Goal: Navigation & Orientation: Find specific page/section

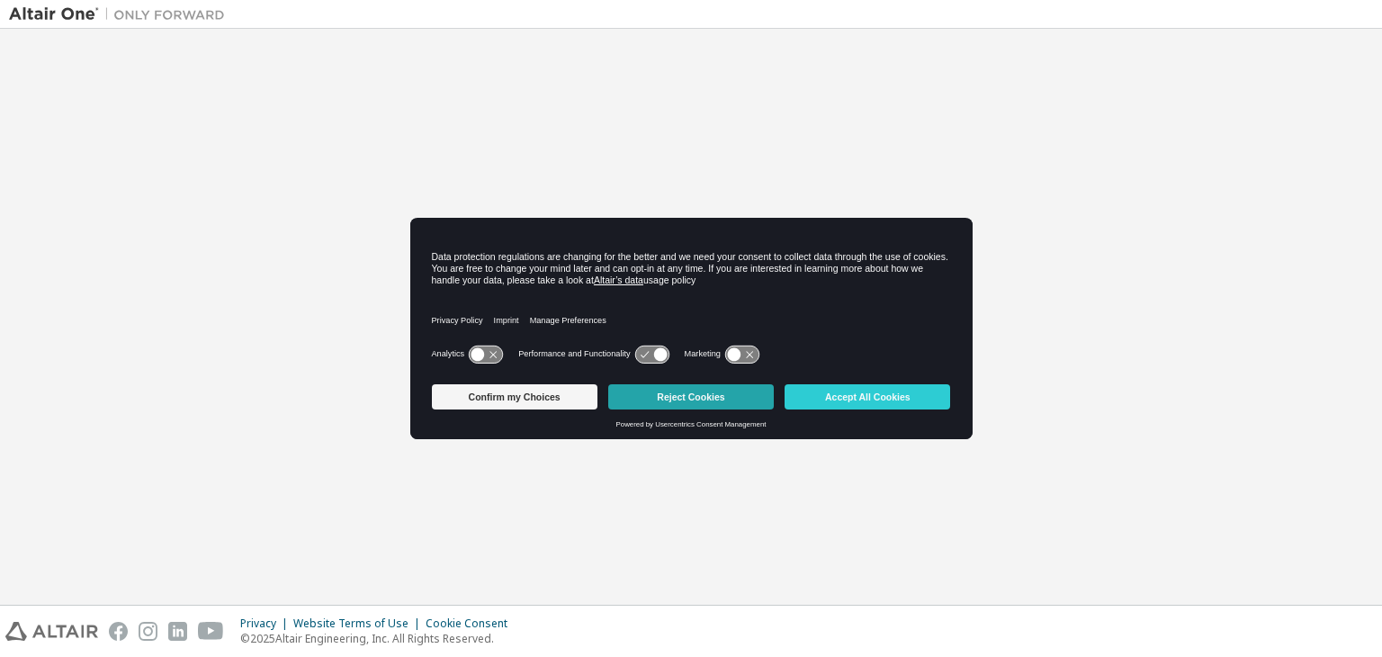
click at [704, 401] on button "Reject Cookies" at bounding box center [691, 396] width 166 height 25
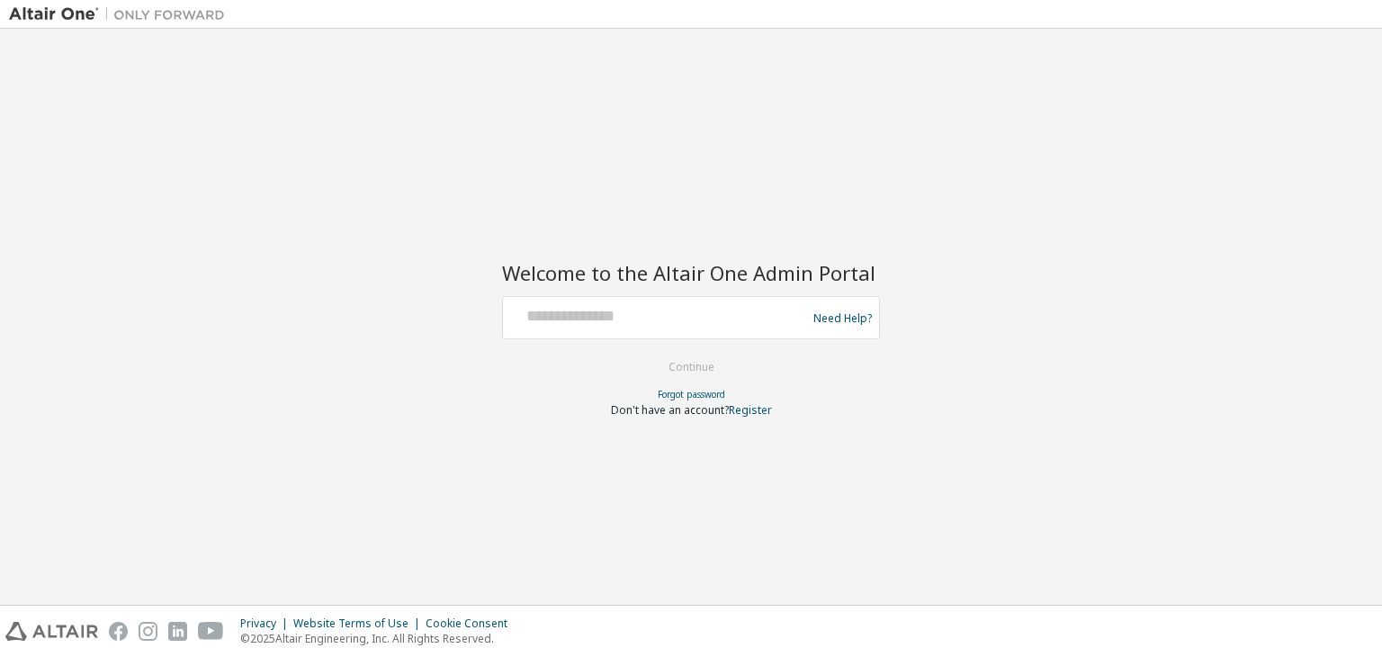
click at [63, 13] on img at bounding box center [121, 14] width 225 height 18
click at [644, 314] on input "text" at bounding box center [657, 314] width 294 height 26
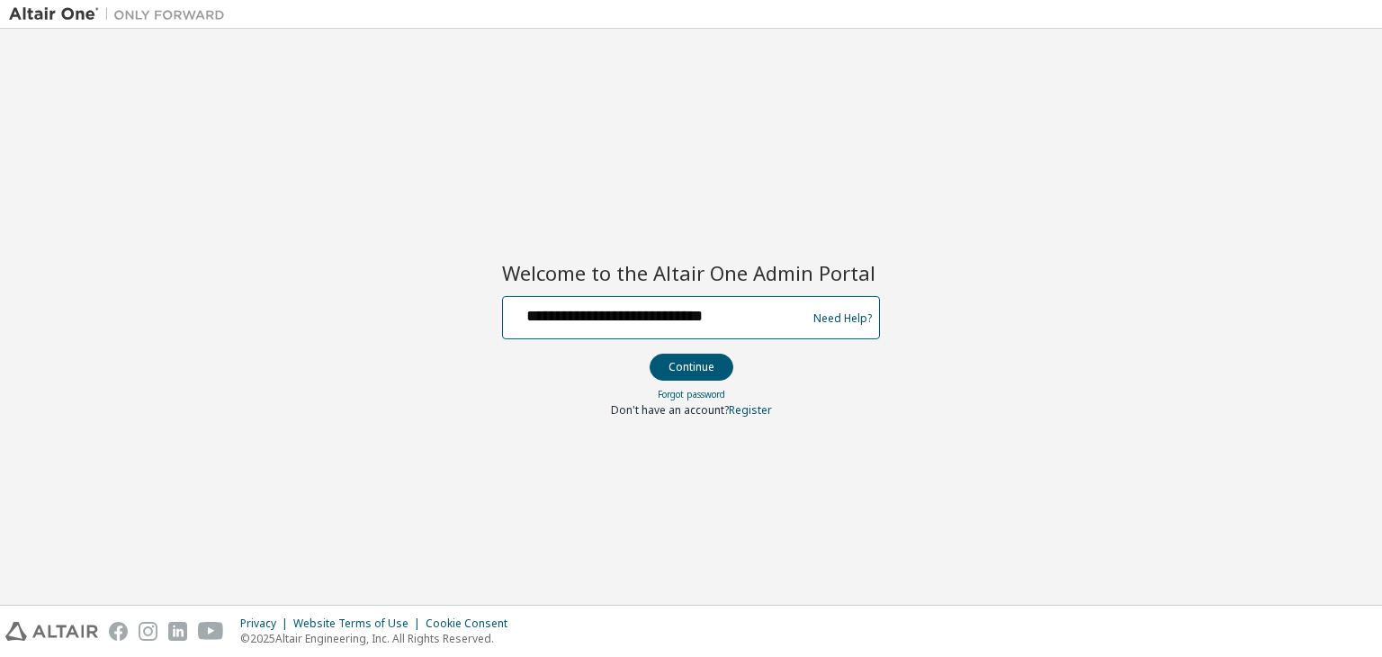
type input "**********"
click at [650, 354] on button "Continue" at bounding box center [692, 367] width 84 height 27
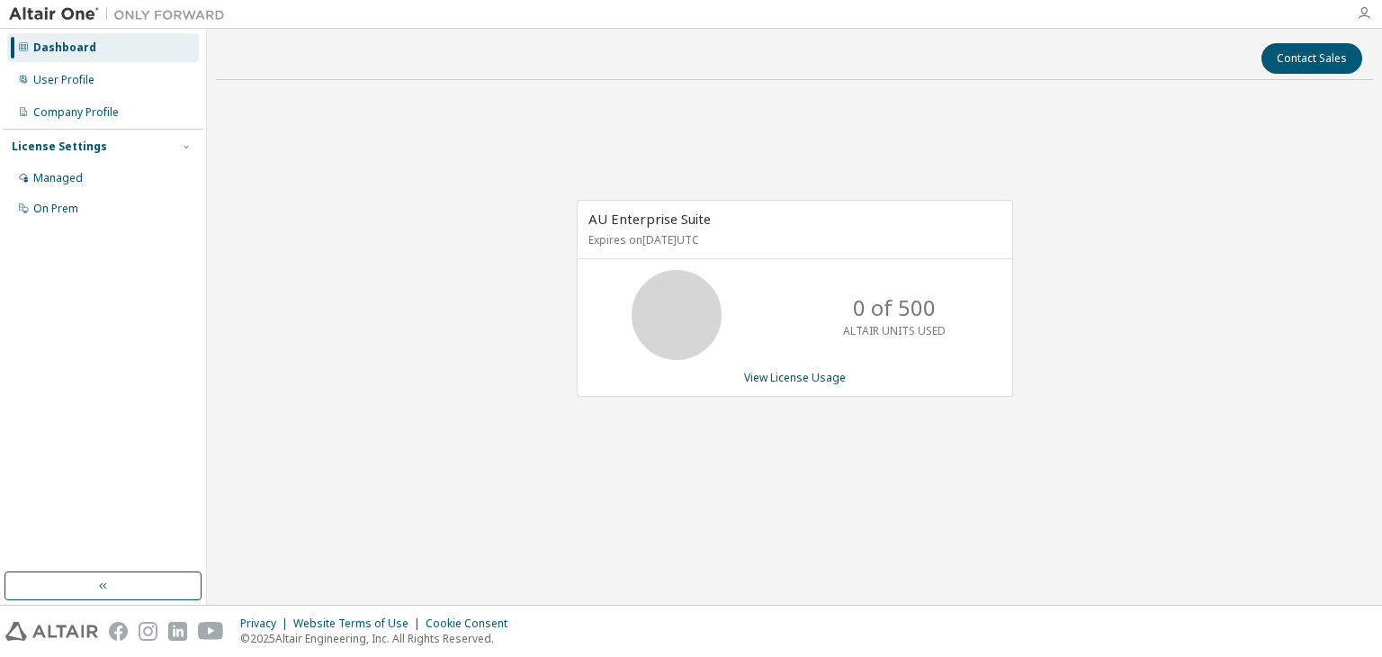
click at [1362, 13] on icon "button" at bounding box center [1364, 13] width 14 height 14
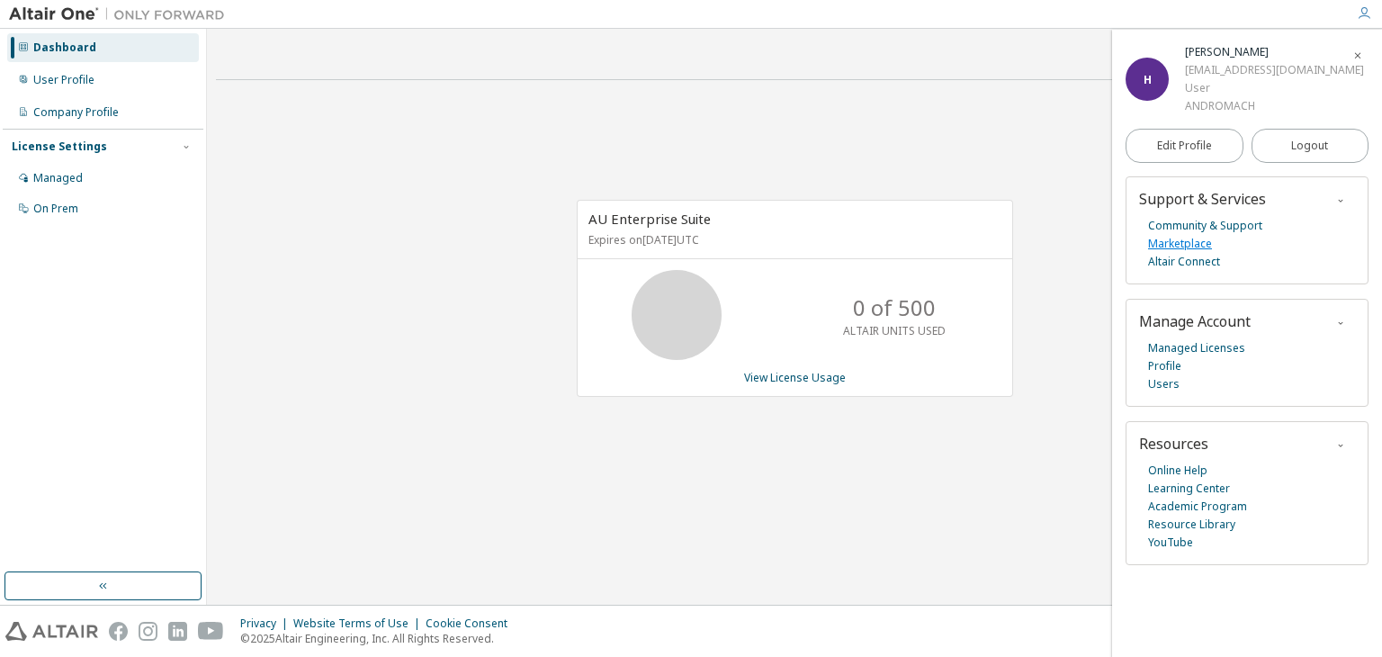
click at [1182, 245] on link "Marketplace" at bounding box center [1180, 244] width 64 height 18
